Goal: Book appointment/travel/reservation

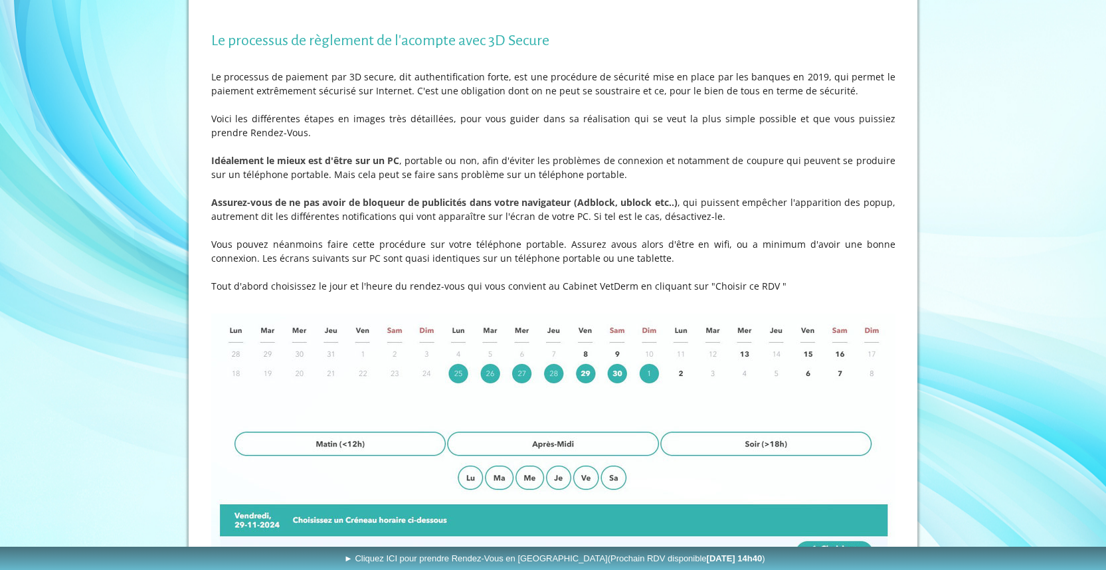
scroll to position [244, 0]
click at [487, 444] on img at bounding box center [553, 493] width 684 height 361
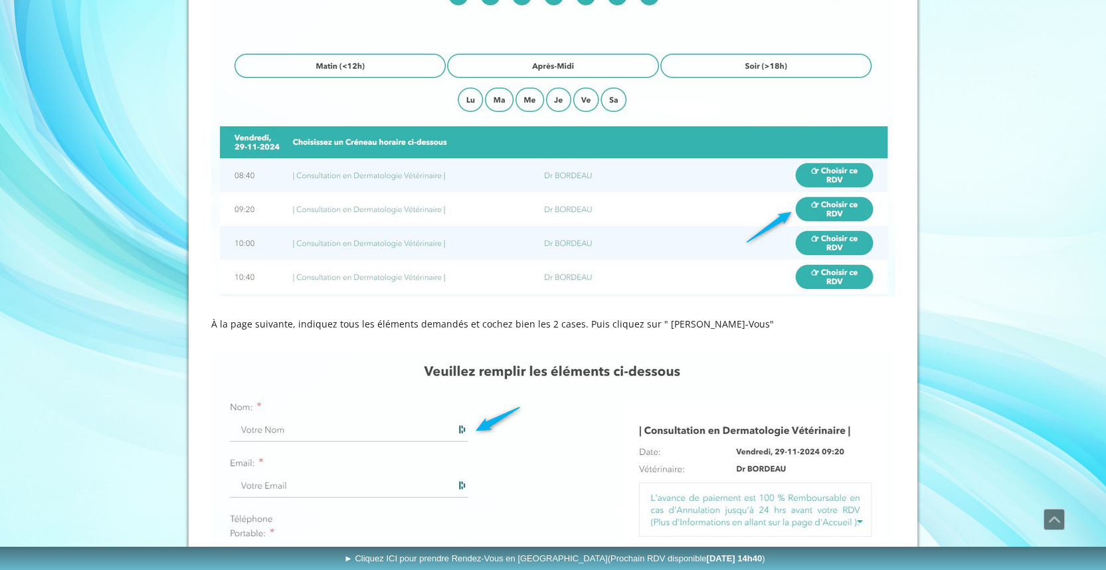
scroll to position [623, 0]
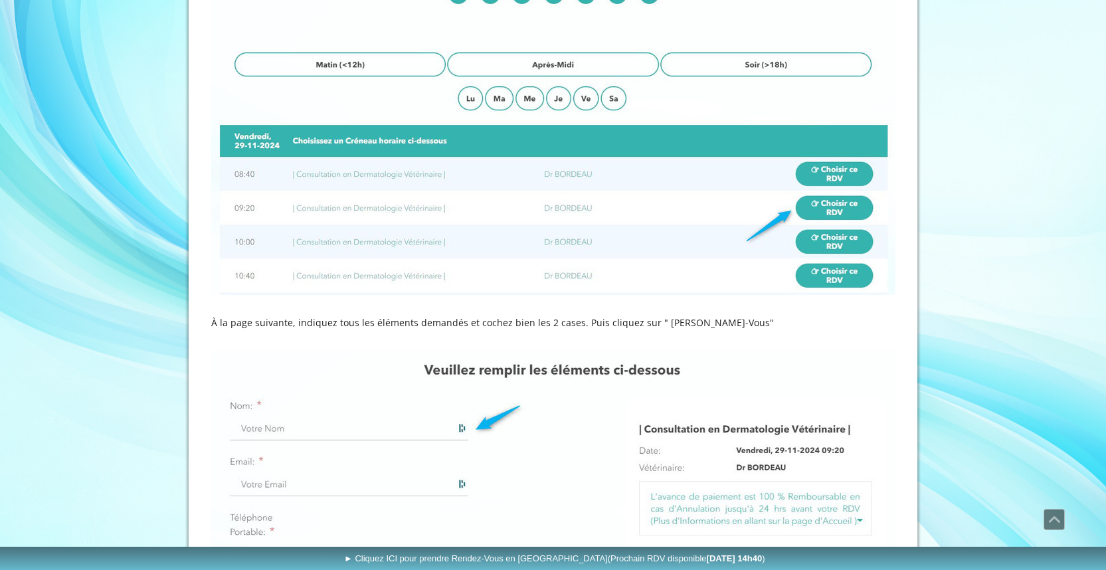
click at [558, 66] on img at bounding box center [553, 114] width 684 height 361
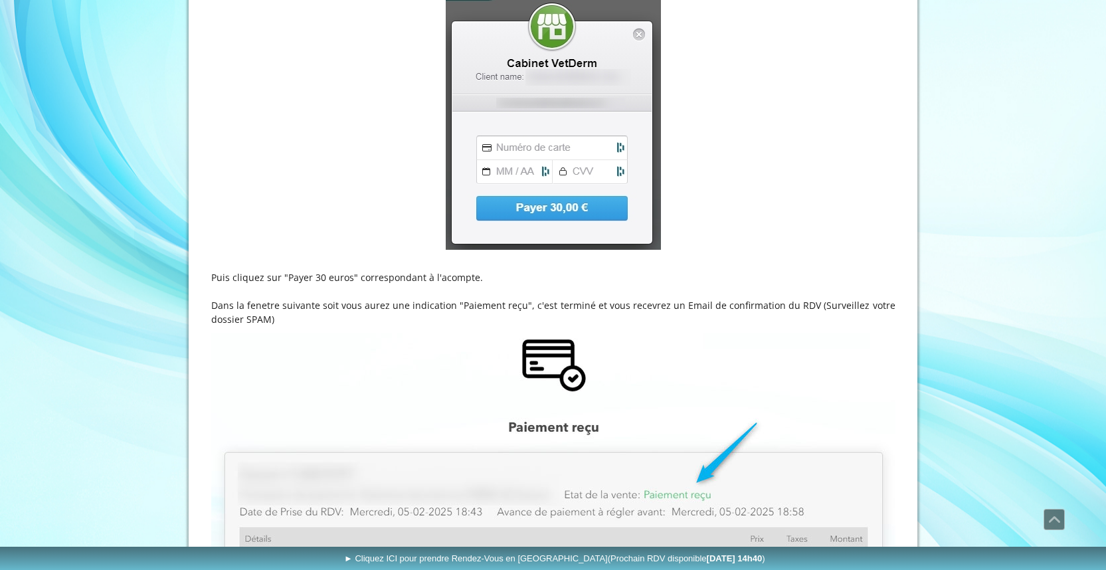
scroll to position [1762, 0]
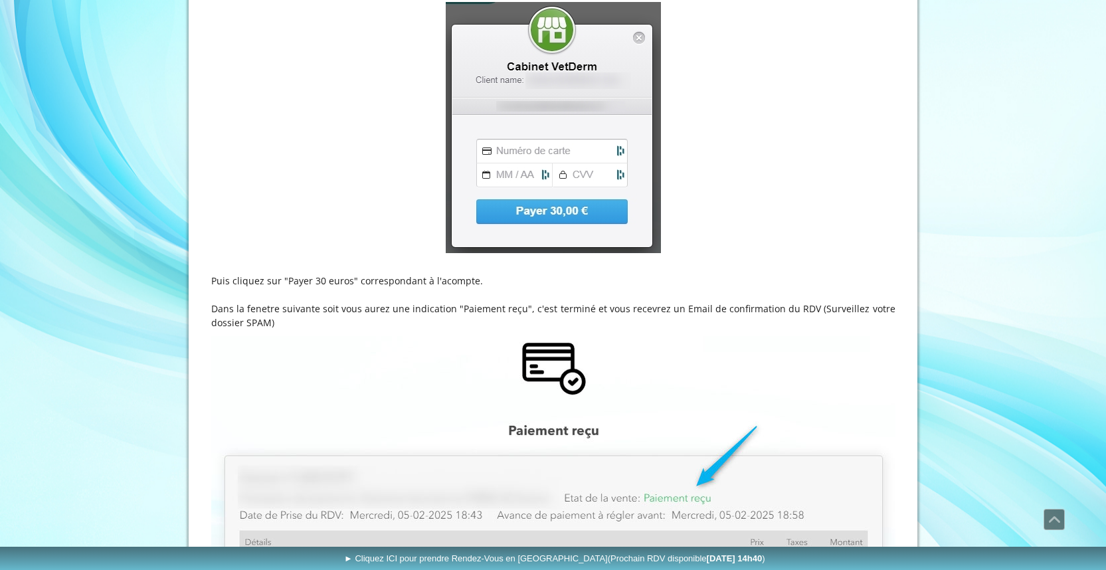
click at [529, 213] on img at bounding box center [553, 127] width 215 height 251
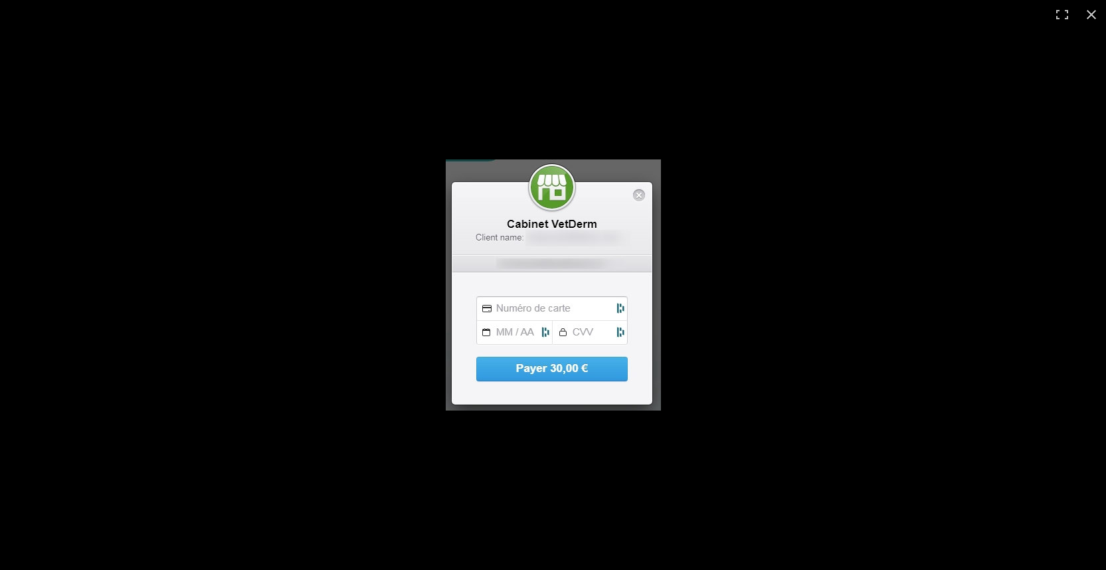
click at [529, 272] on img at bounding box center [553, 284] width 215 height 251
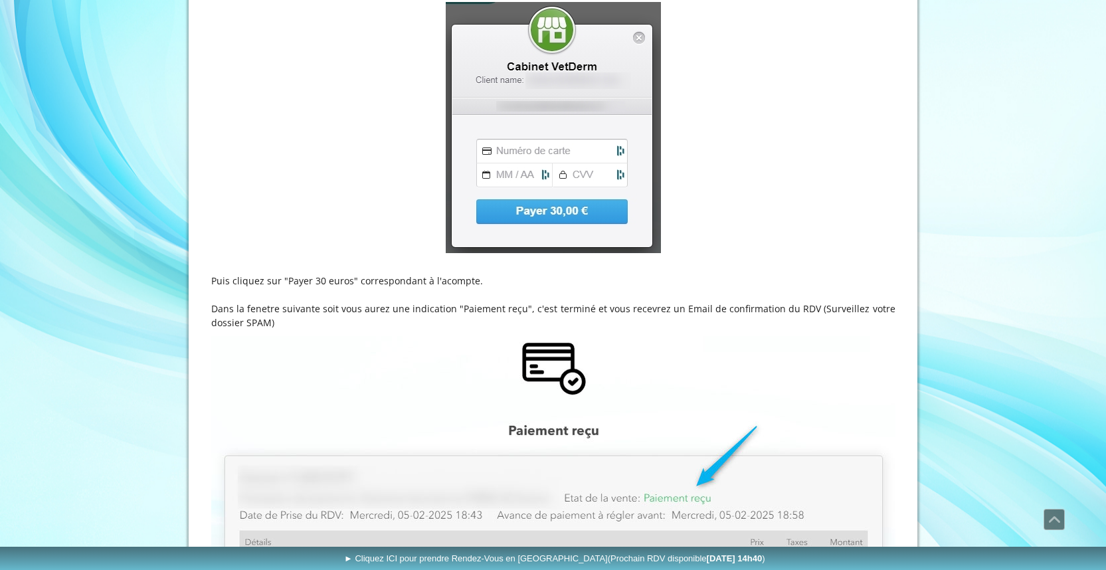
click at [516, 110] on img at bounding box center [553, 127] width 215 height 251
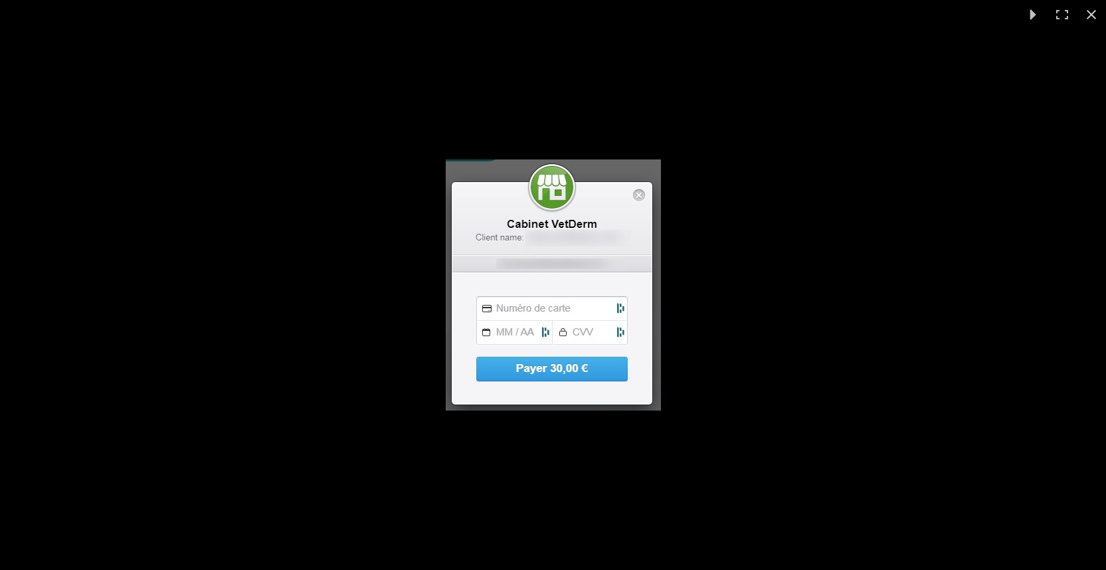
click at [505, 316] on img at bounding box center [553, 284] width 215 height 251
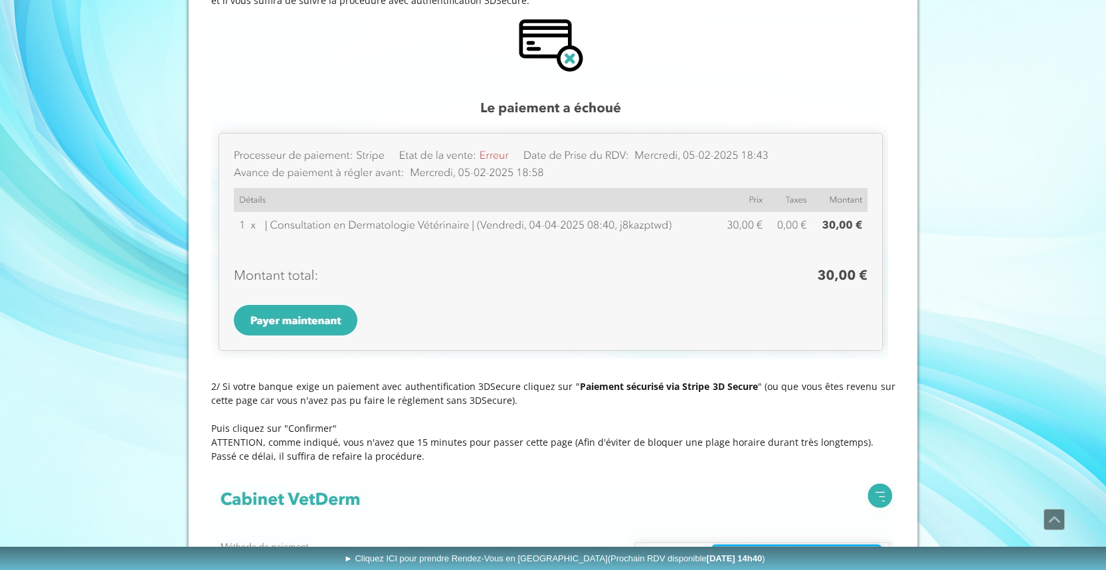
scroll to position [2476, 0]
click at [294, 318] on img at bounding box center [549, 185] width 677 height 345
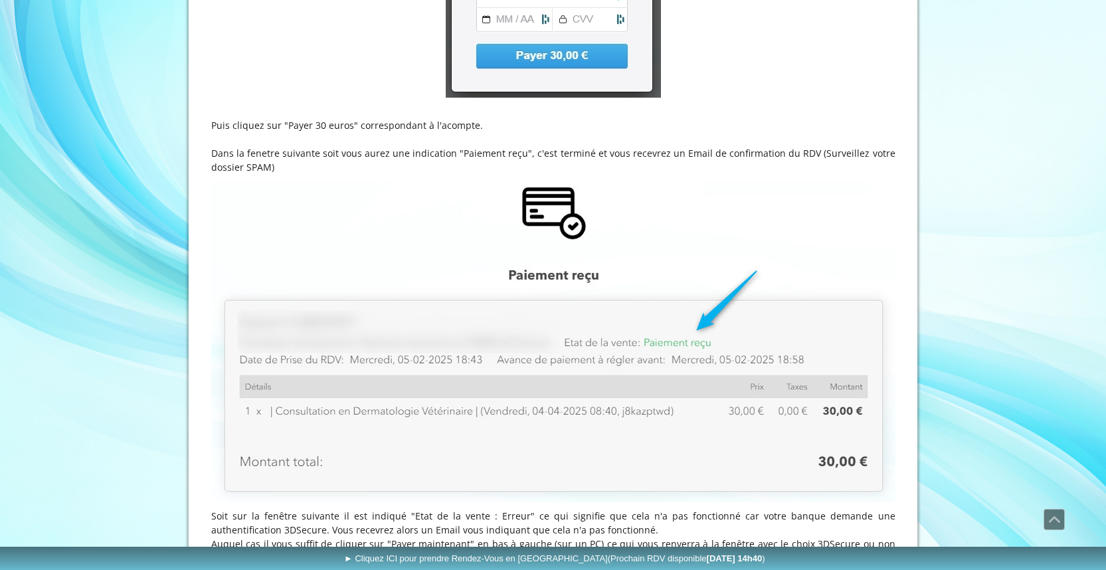
scroll to position [1765, 0]
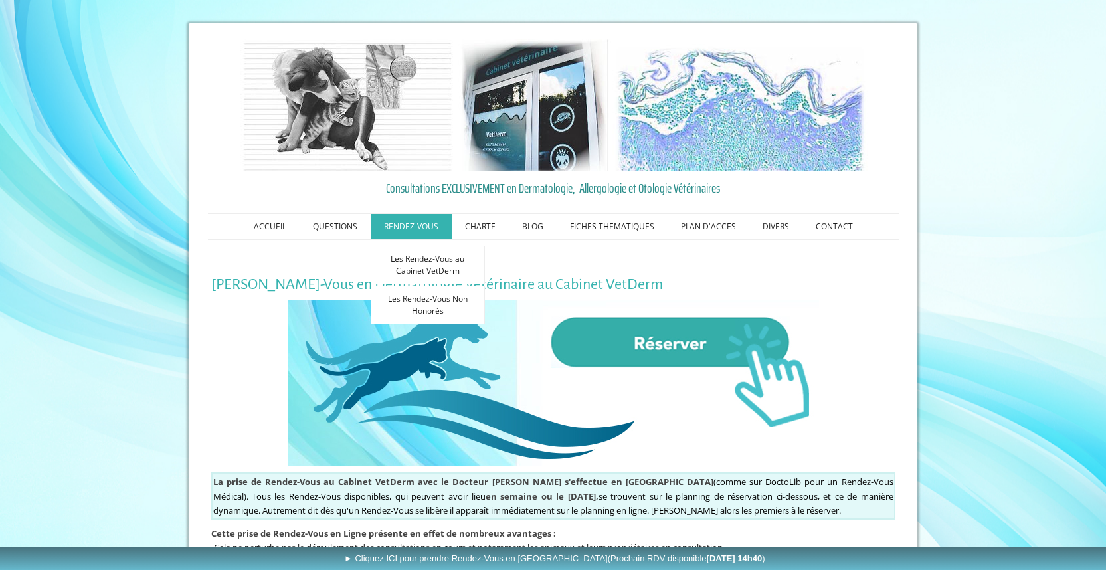
click at [414, 221] on link "RENDEZ-VOUS" at bounding box center [411, 226] width 81 height 25
click at [643, 344] on img at bounding box center [553, 382] width 531 height 166
